Goal: Book appointment/travel/reservation

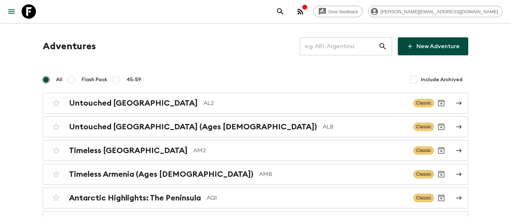
click at [346, 50] on input "text" at bounding box center [339, 46] width 79 height 20
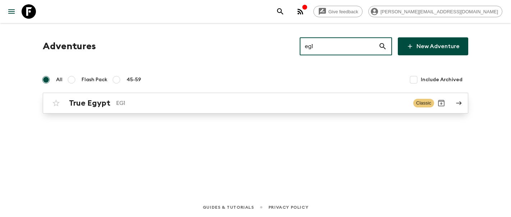
type input "eg1"
click at [97, 104] on h2 "True Egypt" at bounding box center [89, 103] width 41 height 9
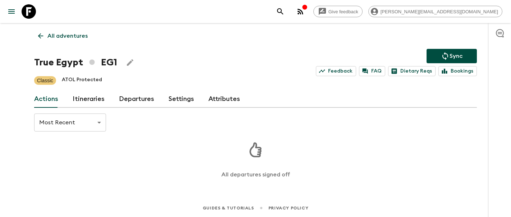
scroll to position [1, 0]
click at [75, 92] on link "Itineraries" at bounding box center [89, 98] width 32 height 17
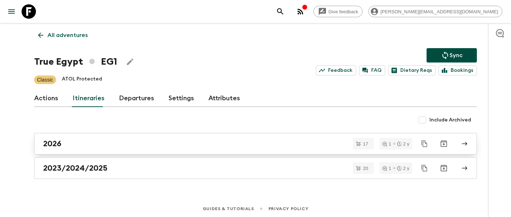
click at [74, 135] on link "2026" at bounding box center [255, 144] width 443 height 22
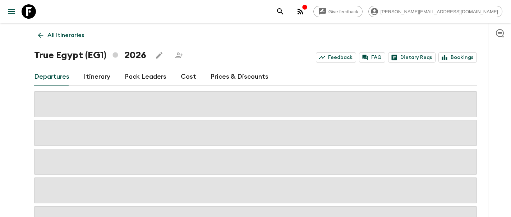
click at [99, 75] on link "Itinerary" at bounding box center [97, 76] width 27 height 17
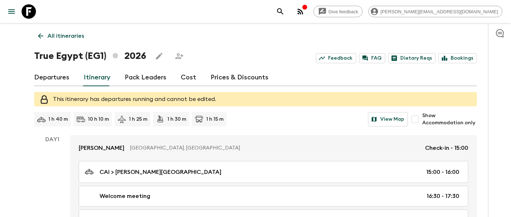
click at [73, 35] on p "All itineraries" at bounding box center [65, 36] width 37 height 9
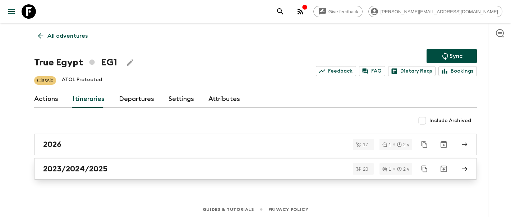
click at [76, 170] on h2 "2023/2024/2025" at bounding box center [75, 168] width 64 height 9
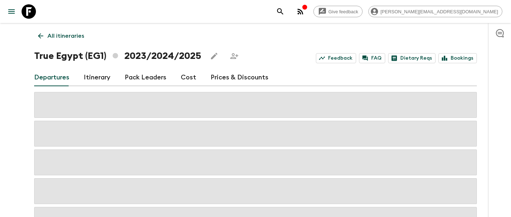
click at [99, 73] on link "Itinerary" at bounding box center [97, 77] width 27 height 17
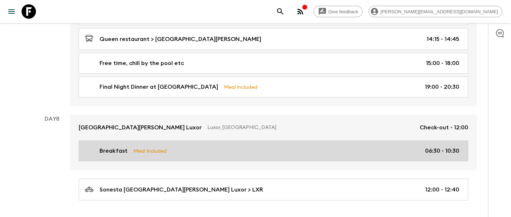
scroll to position [1712, 0]
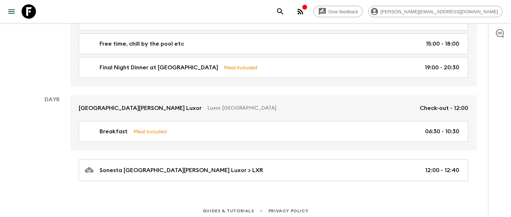
click at [17, 8] on button "menu" at bounding box center [11, 11] width 14 height 14
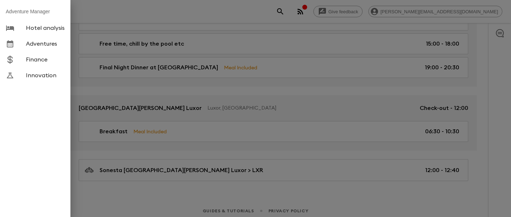
click at [27, 28] on span "Hotel analysis" at bounding box center [45, 27] width 39 height 7
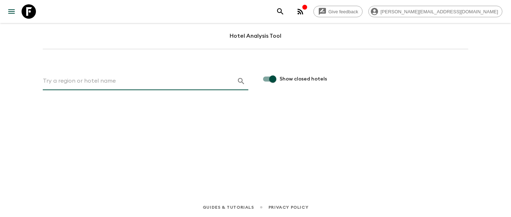
click at [79, 81] on input "text" at bounding box center [137, 82] width 188 height 12
paste input "steigenberger"
type input "steigenberger nile"
click at [239, 81] on icon "button" at bounding box center [241, 81] width 9 height 9
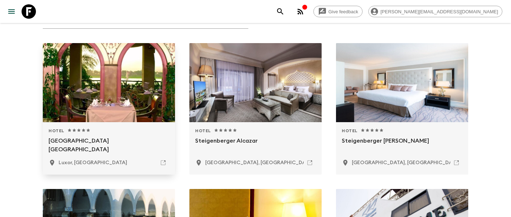
click at [118, 105] on div at bounding box center [109, 82] width 132 height 79
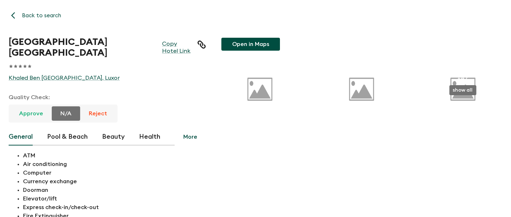
scroll to position [62, 0]
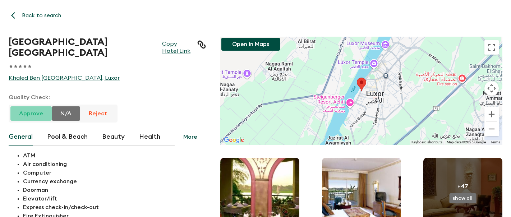
click at [31, 118] on button "Approve" at bounding box center [30, 113] width 41 height 14
click at [34, 13] on button "Back to search" at bounding box center [37, 16] width 56 height 14
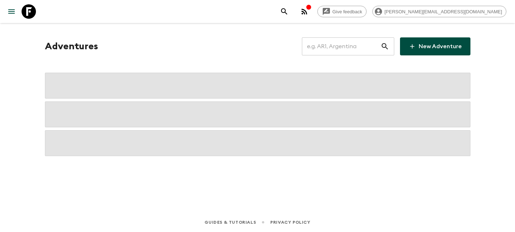
click at [368, 51] on input "text" at bounding box center [341, 46] width 79 height 20
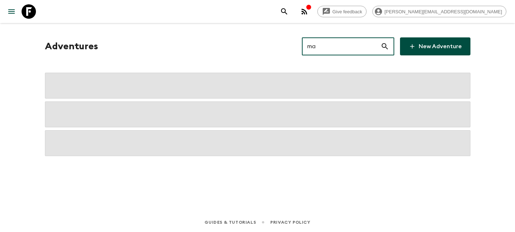
type input "ma2"
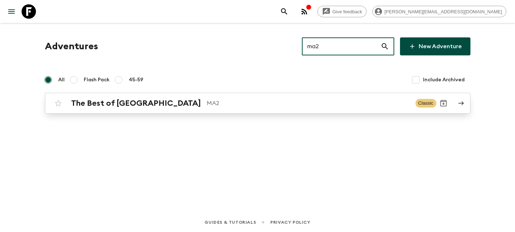
click at [207, 106] on p "MA2" at bounding box center [308, 103] width 203 height 9
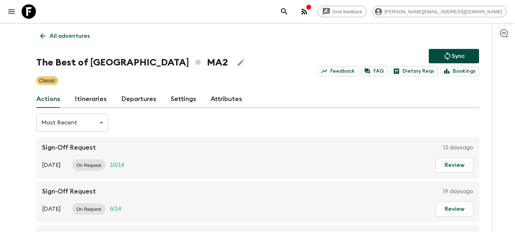
click at [87, 99] on link "Itineraries" at bounding box center [91, 99] width 32 height 17
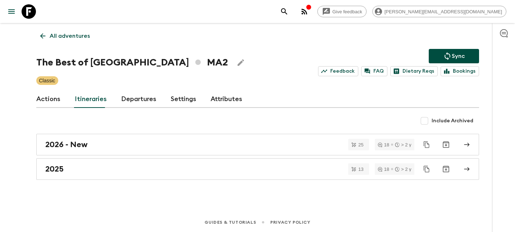
click at [142, 100] on link "Departures" at bounding box center [138, 99] width 35 height 17
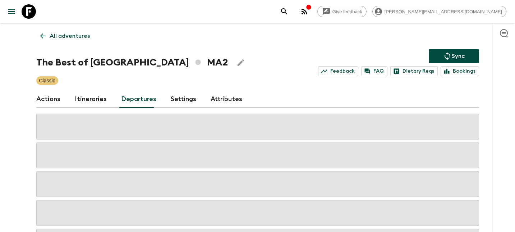
click at [50, 100] on link "Actions" at bounding box center [48, 99] width 24 height 17
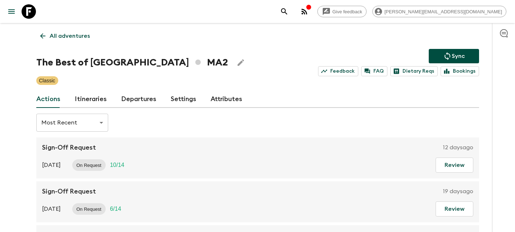
click at [126, 94] on link "Departures" at bounding box center [138, 99] width 35 height 17
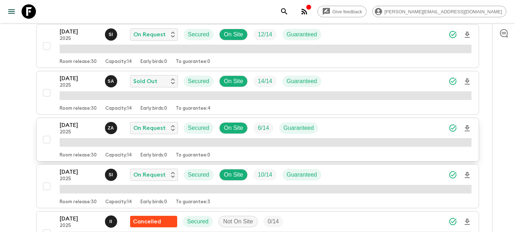
scroll to position [186, 0]
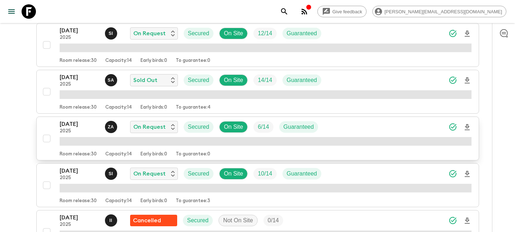
click at [78, 127] on p "18 Oct 2025" at bounding box center [80, 124] width 40 height 9
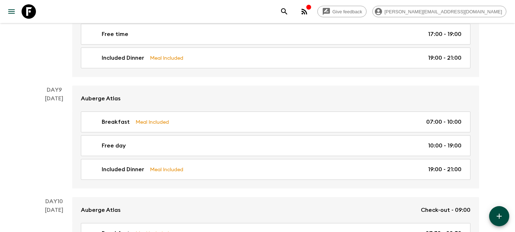
scroll to position [1578, 0]
